Goal: Task Accomplishment & Management: Manage account settings

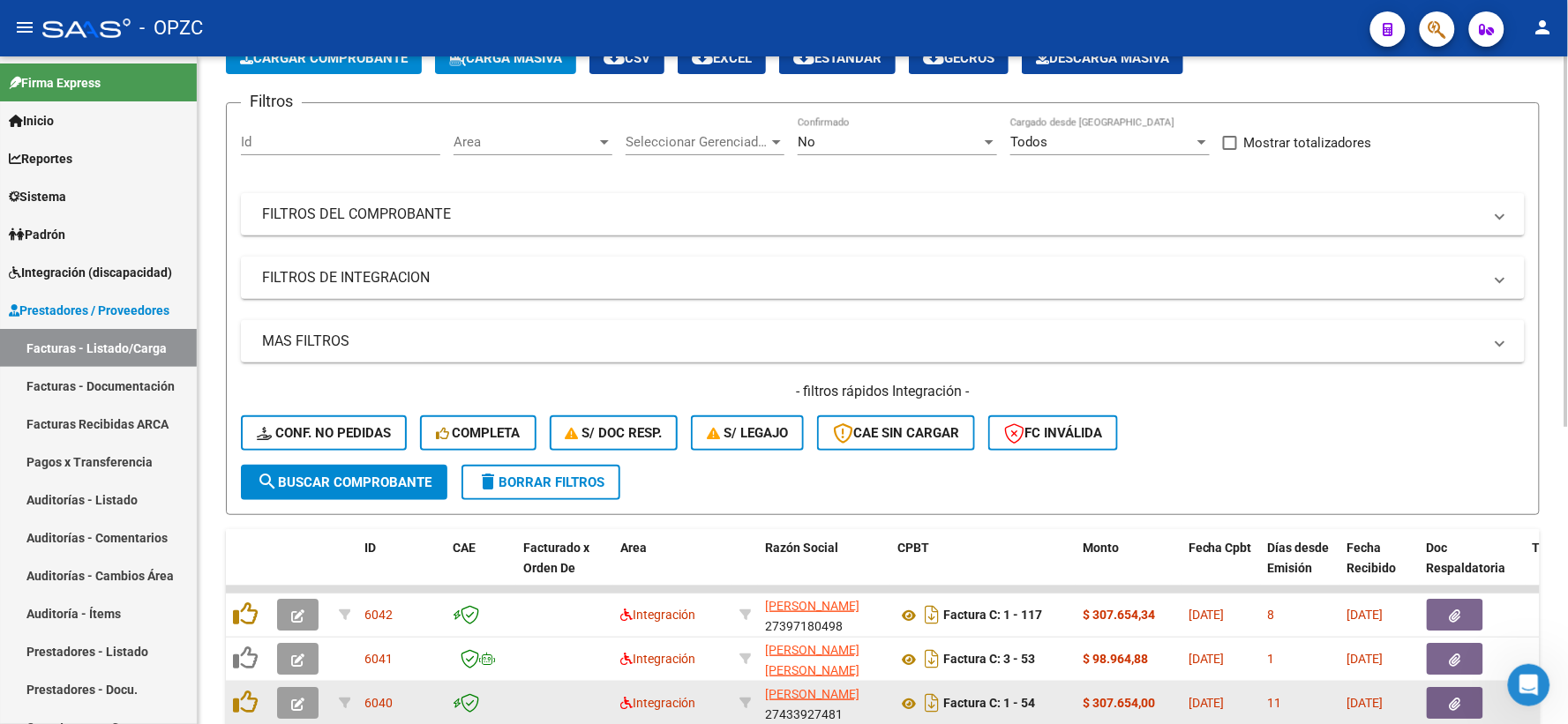
scroll to position [98, 0]
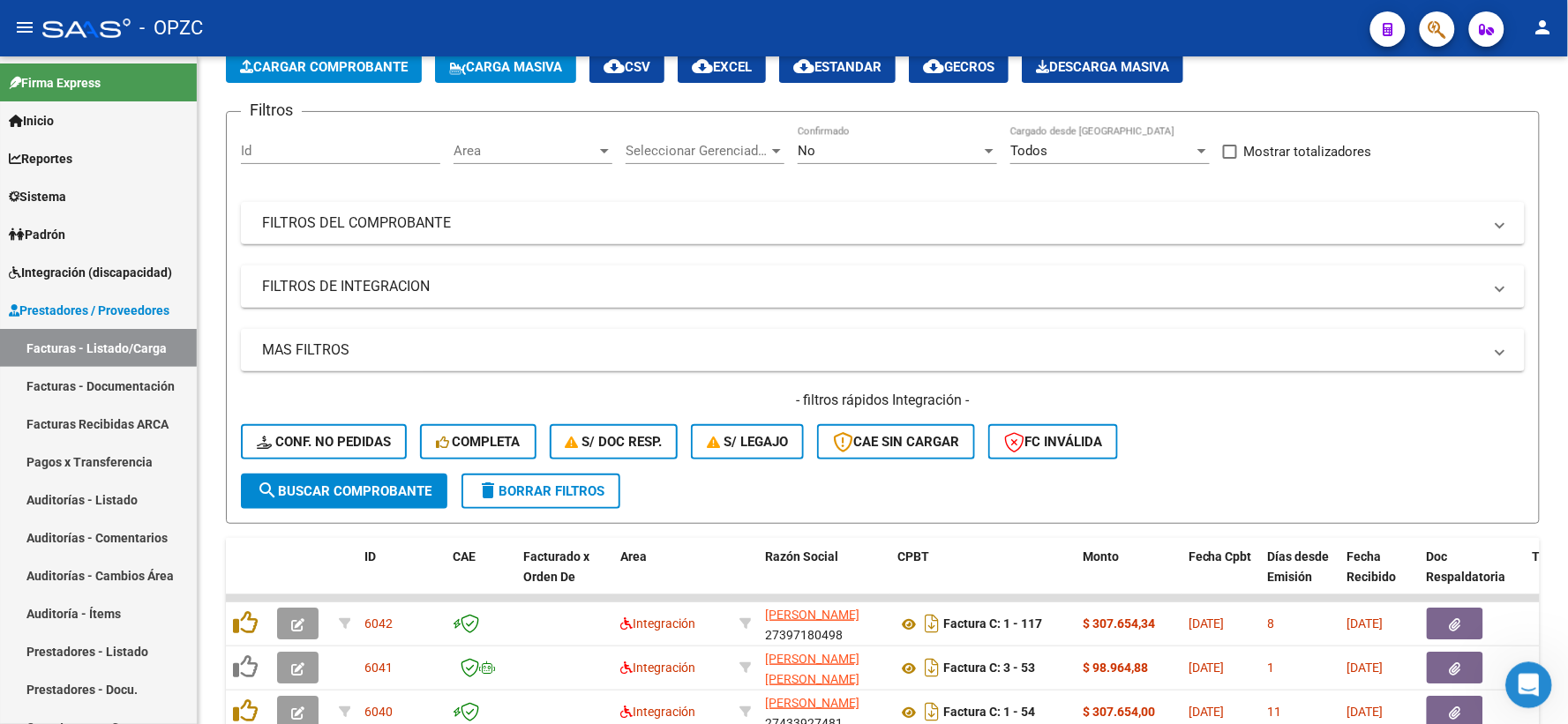
click at [1518, 683] on icon "Abrir Intercom Messenger" at bounding box center [1526, 683] width 29 height 29
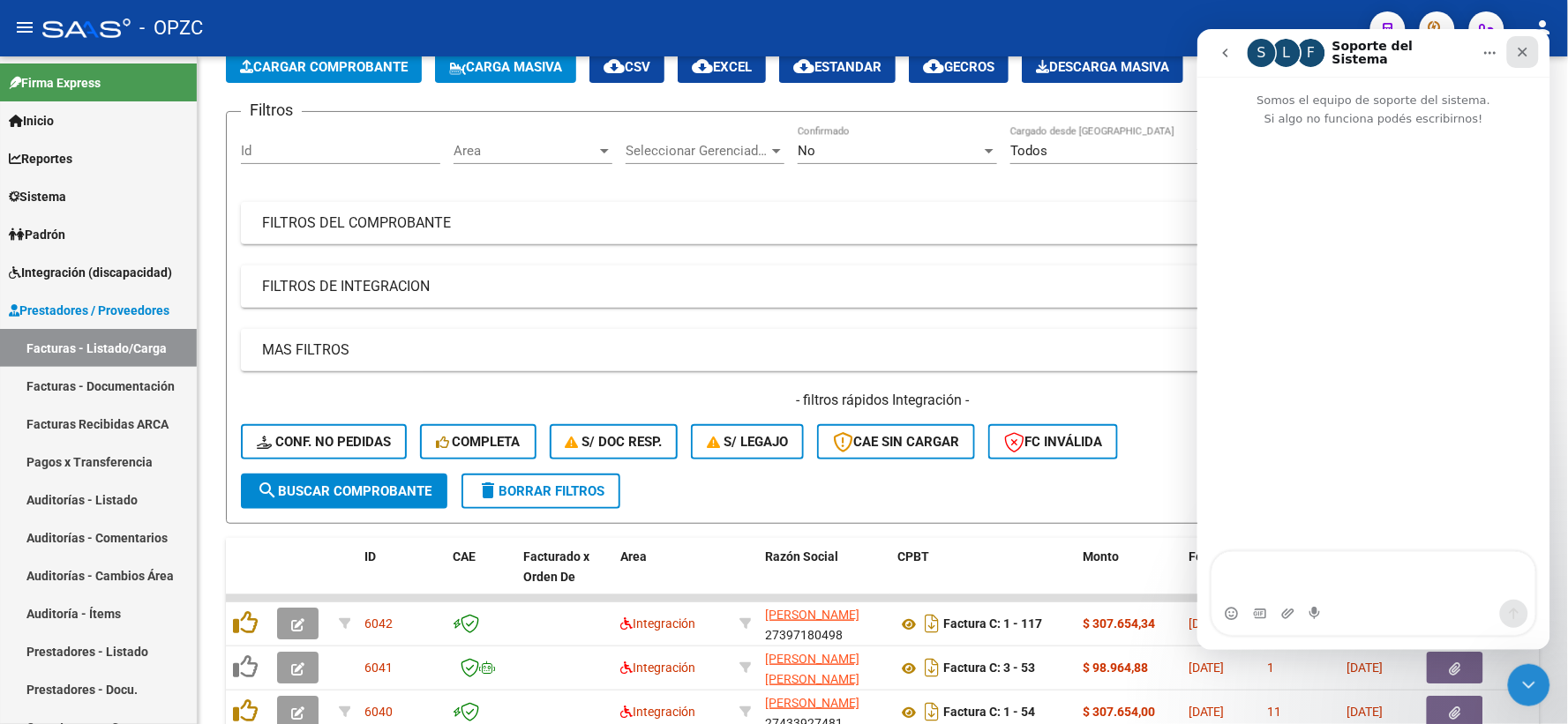
click at [1524, 41] on div "Cerrar" at bounding box center [1522, 51] width 32 height 32
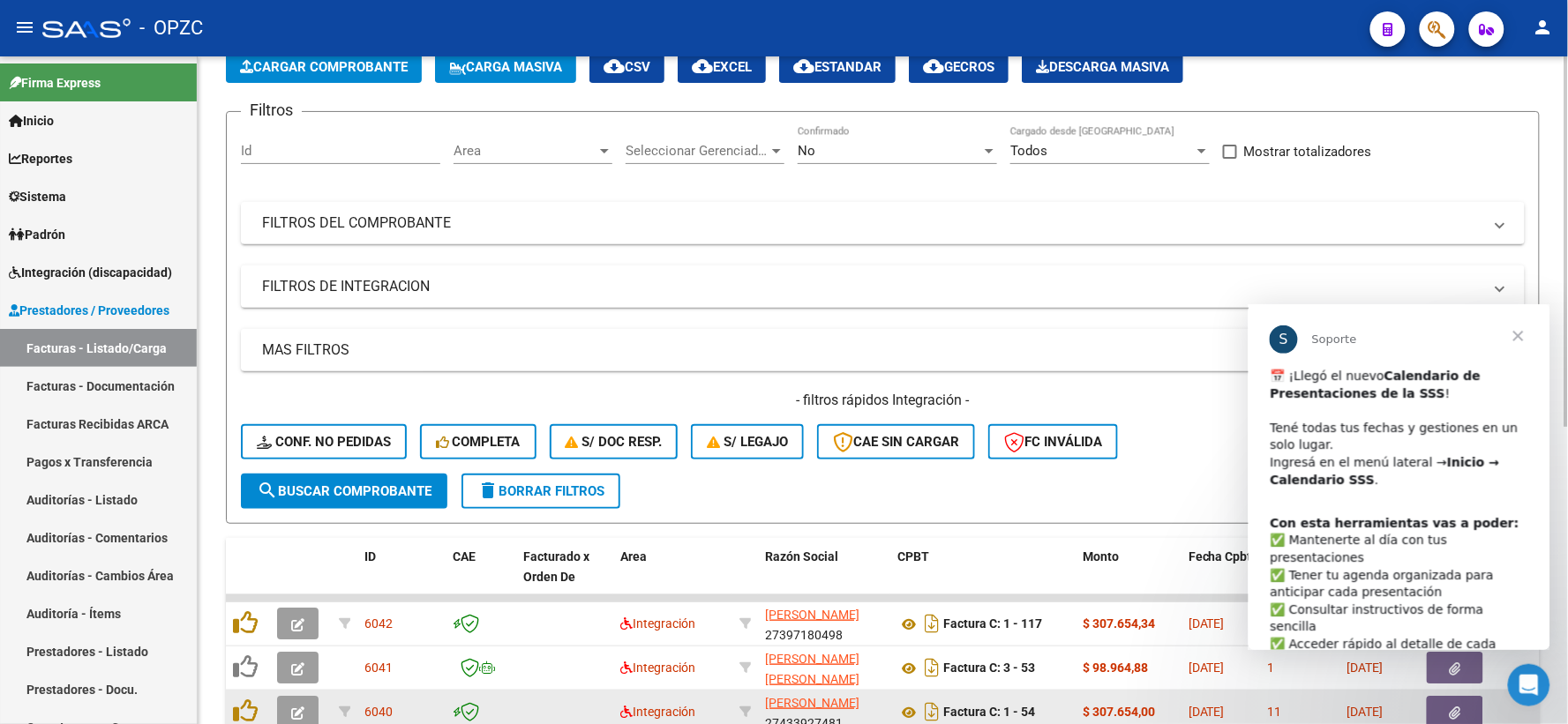
scroll to position [0, 0]
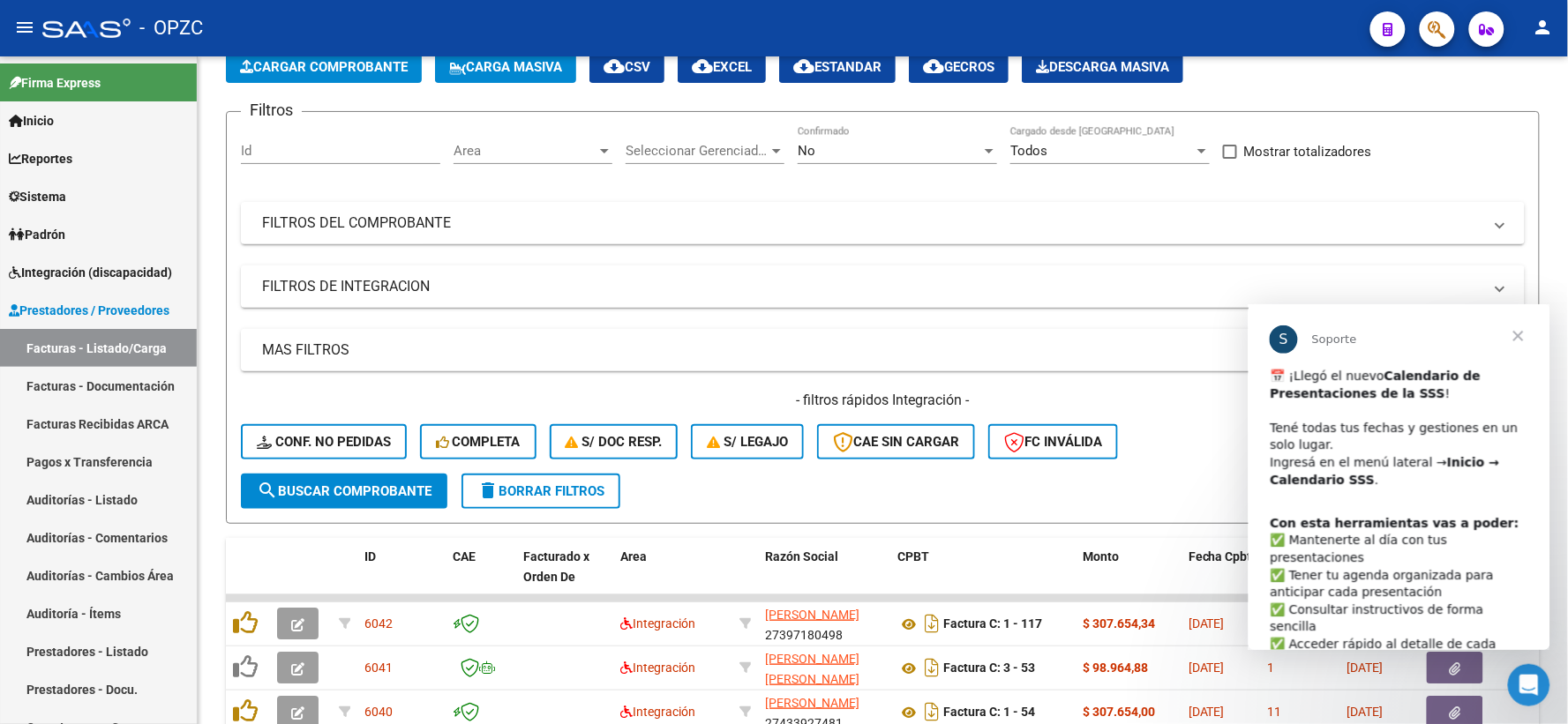
click at [1520, 334] on span "Cerrar" at bounding box center [1518, 335] width 63 height 63
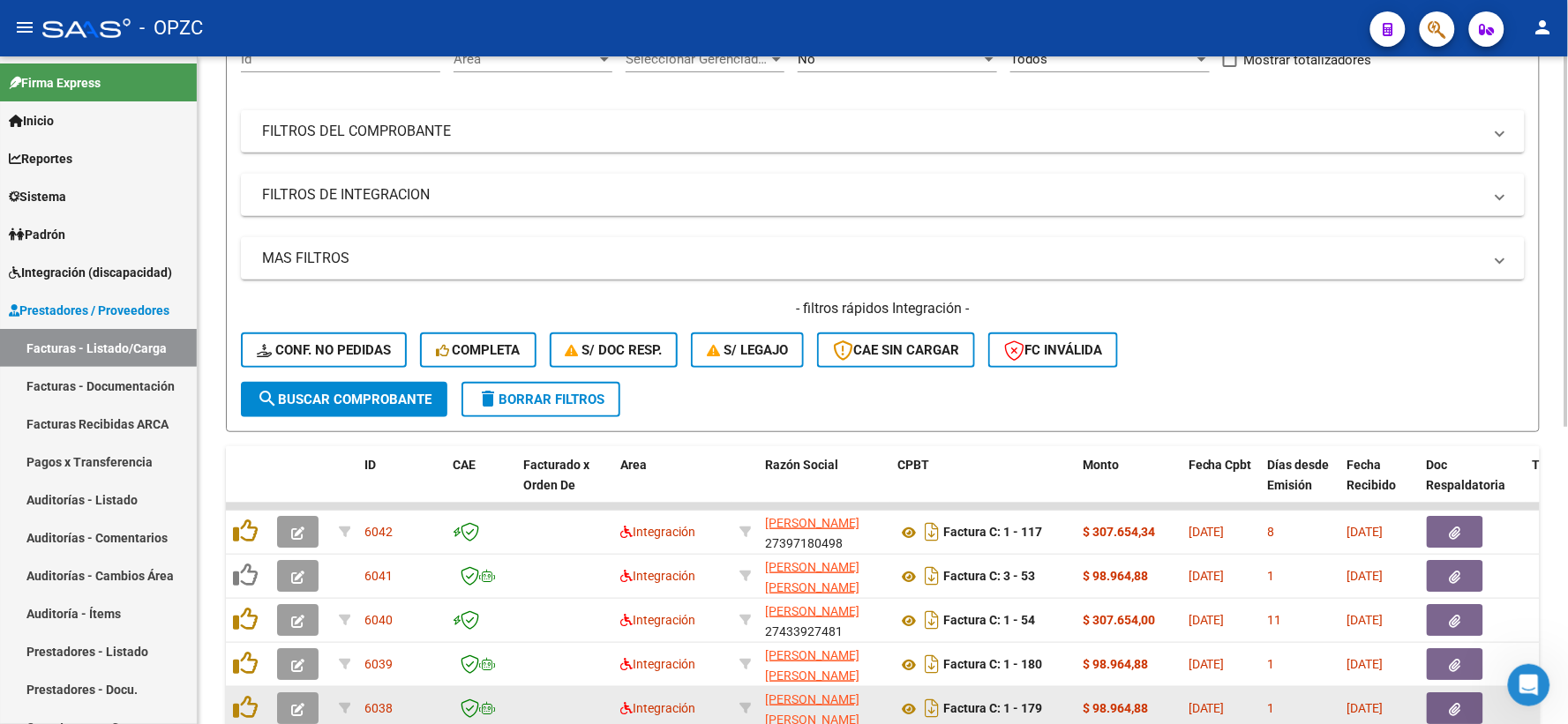
scroll to position [196, 0]
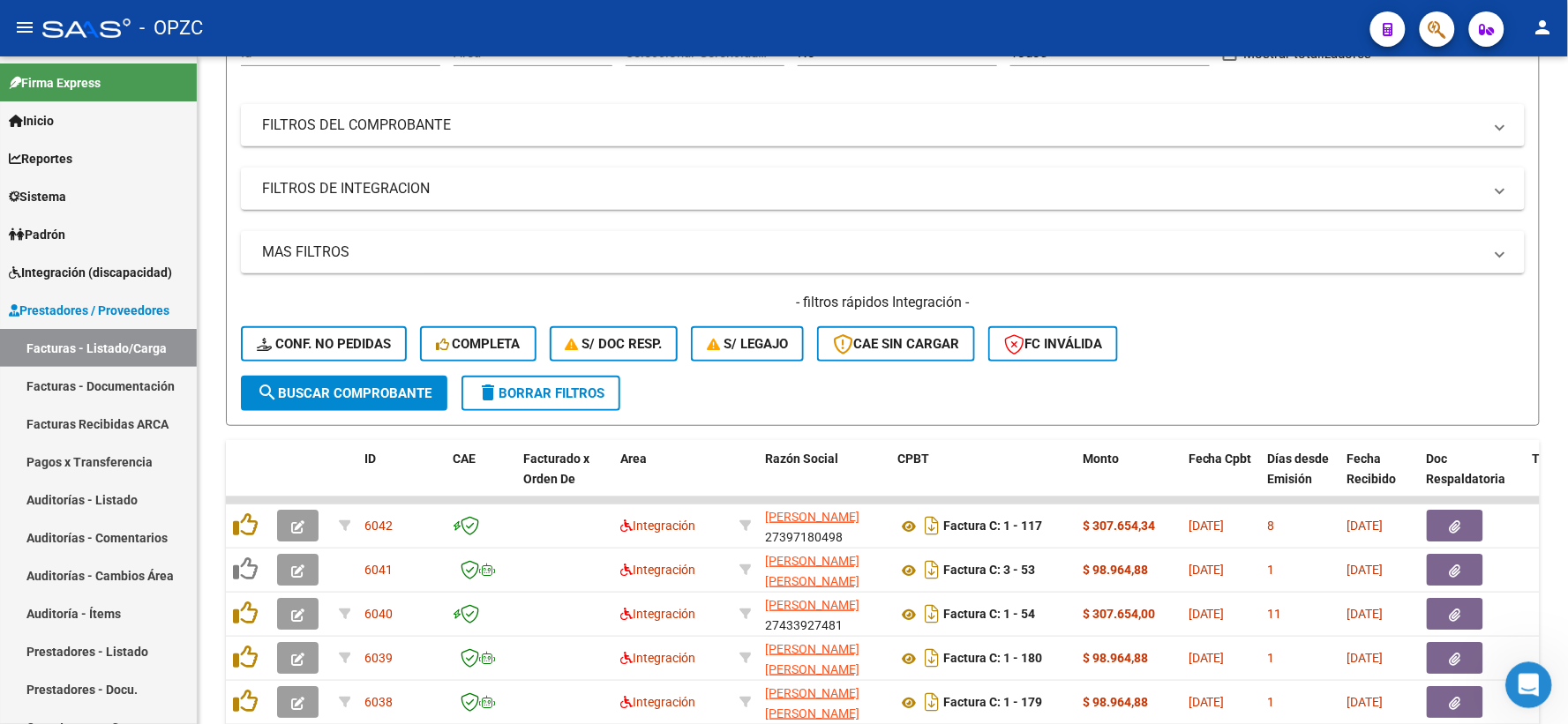
click at [1523, 674] on icon "Abrir Intercom Messenger" at bounding box center [1526, 683] width 29 height 29
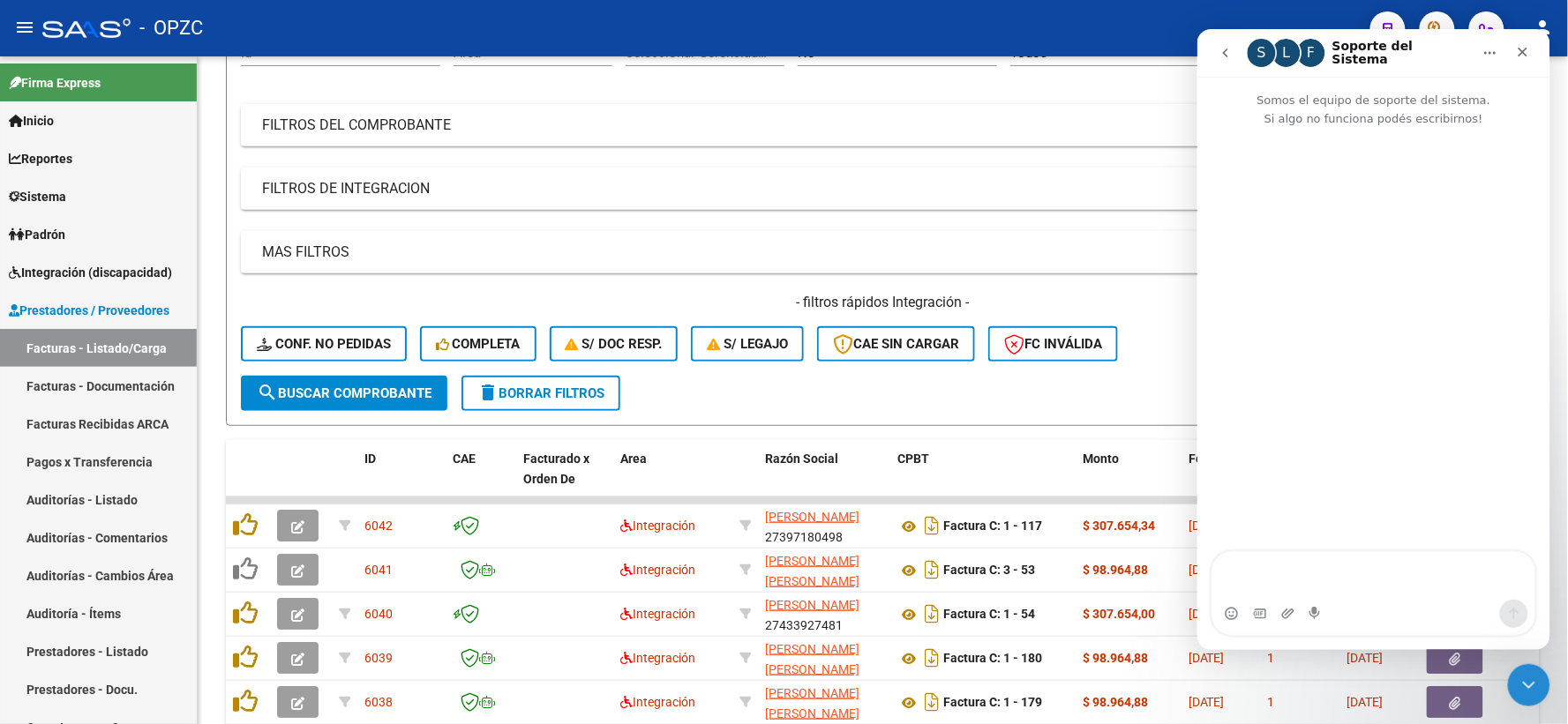
click at [1372, 568] on textarea "Escribe un mensaje..." at bounding box center [1372, 575] width 323 height 47
click at [1525, 47] on icon "Cerrar" at bounding box center [1523, 51] width 10 height 10
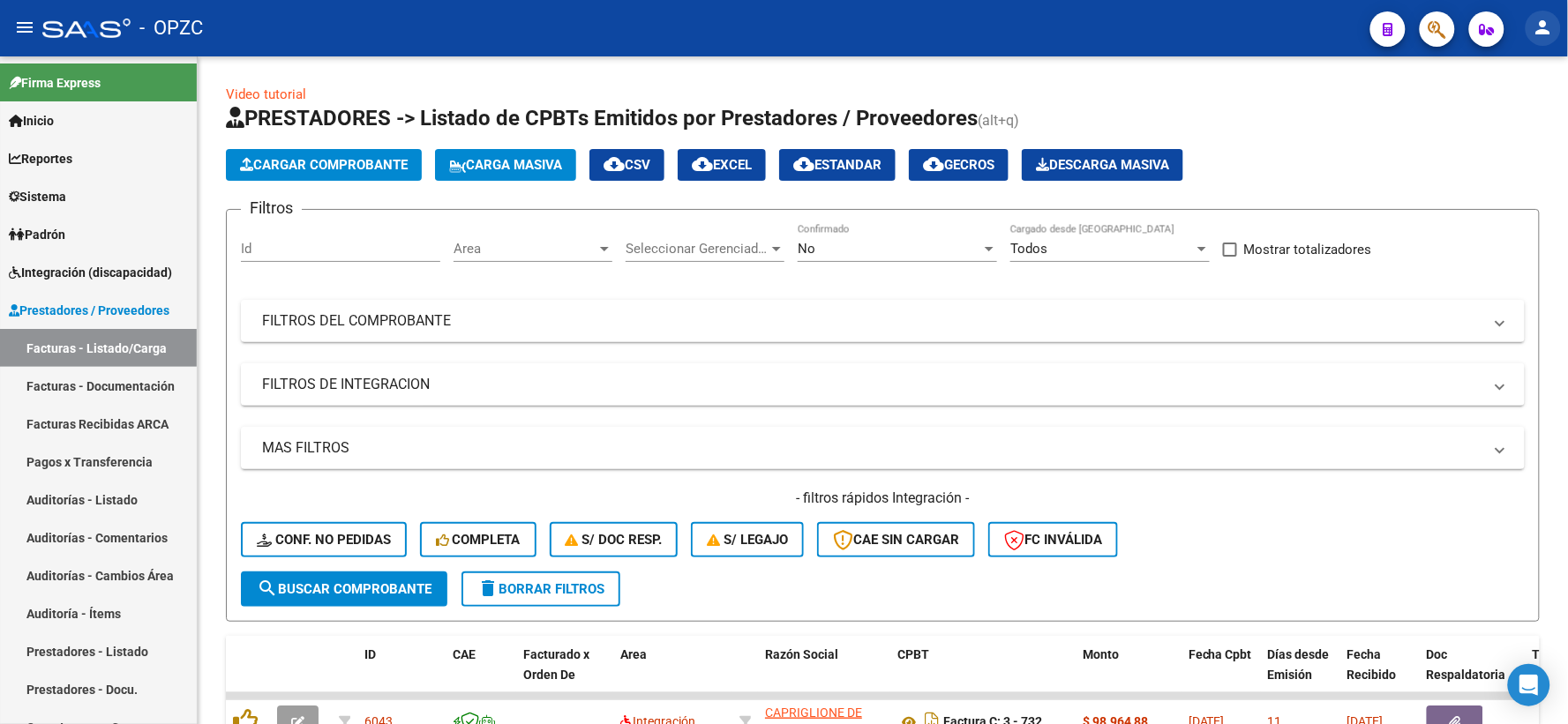
click at [1541, 20] on mat-icon "person" at bounding box center [1542, 27] width 21 height 21
click at [1521, 118] on button "exit_to_app Salir" at bounding box center [1508, 116] width 108 height 42
